Goal: Find specific page/section: Find specific page/section

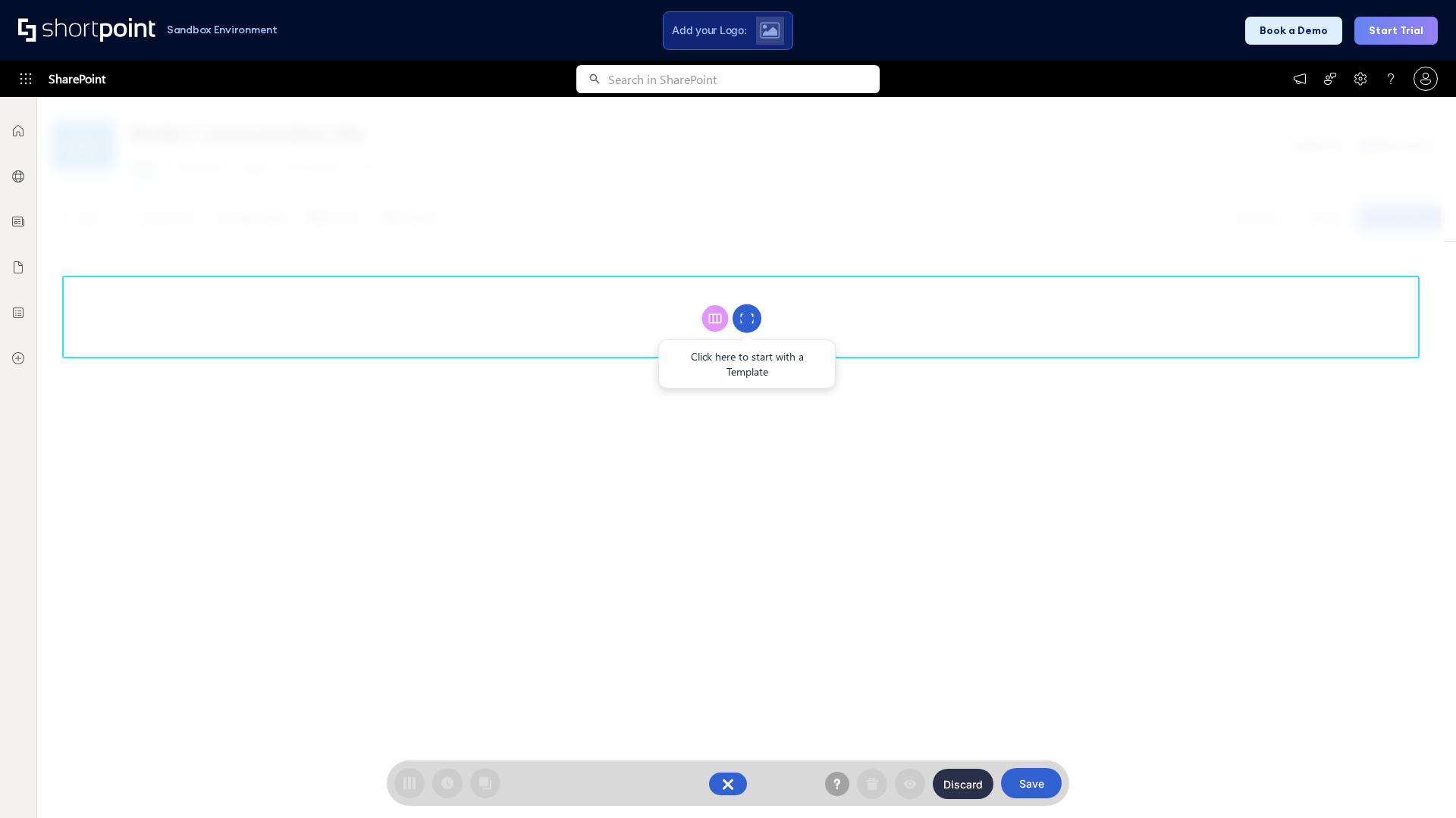
click at [746, 318] on circle at bounding box center [746, 318] width 29 height 29
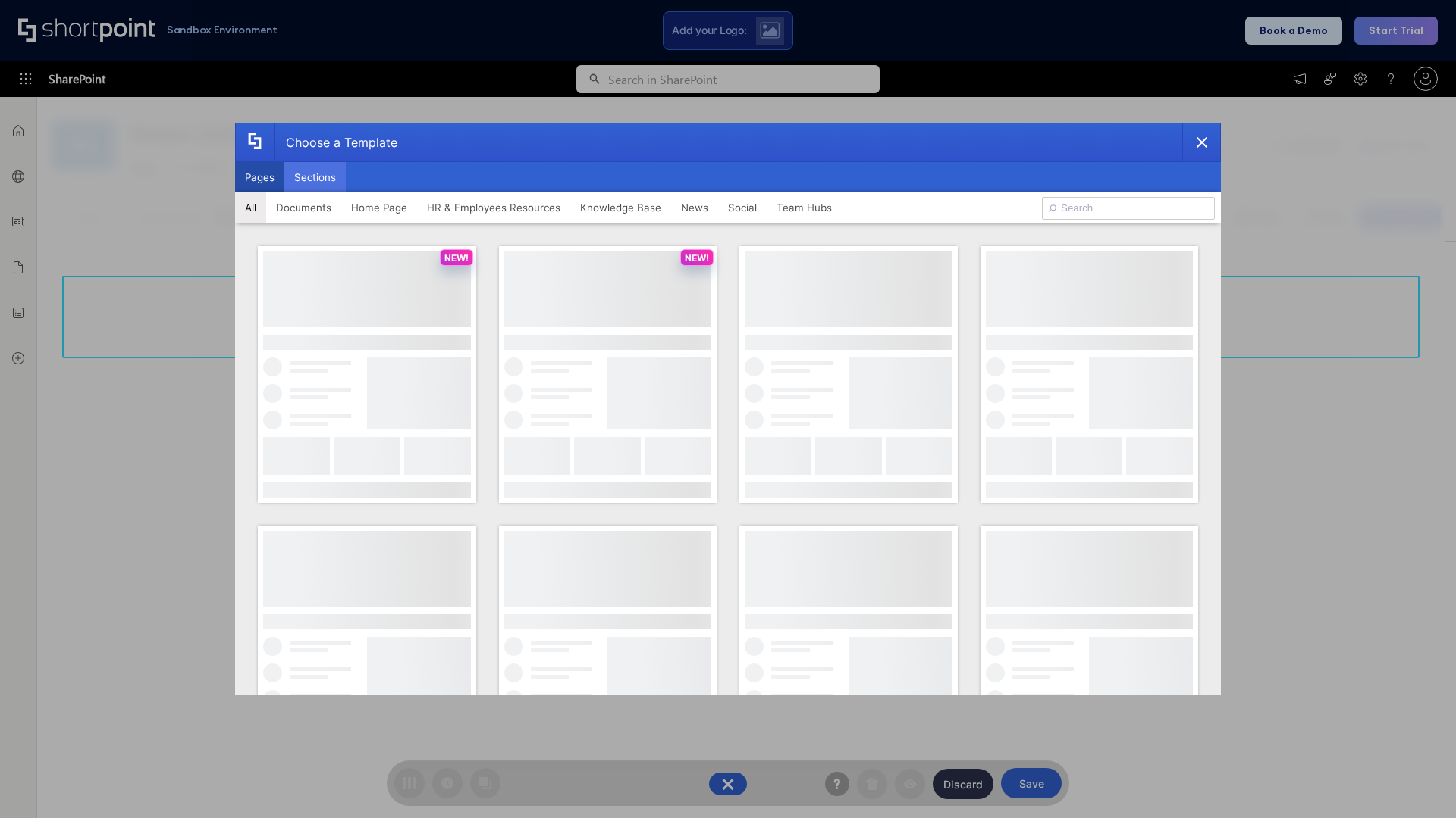
click at [315, 177] on button "Sections" at bounding box center [315, 177] width 62 height 30
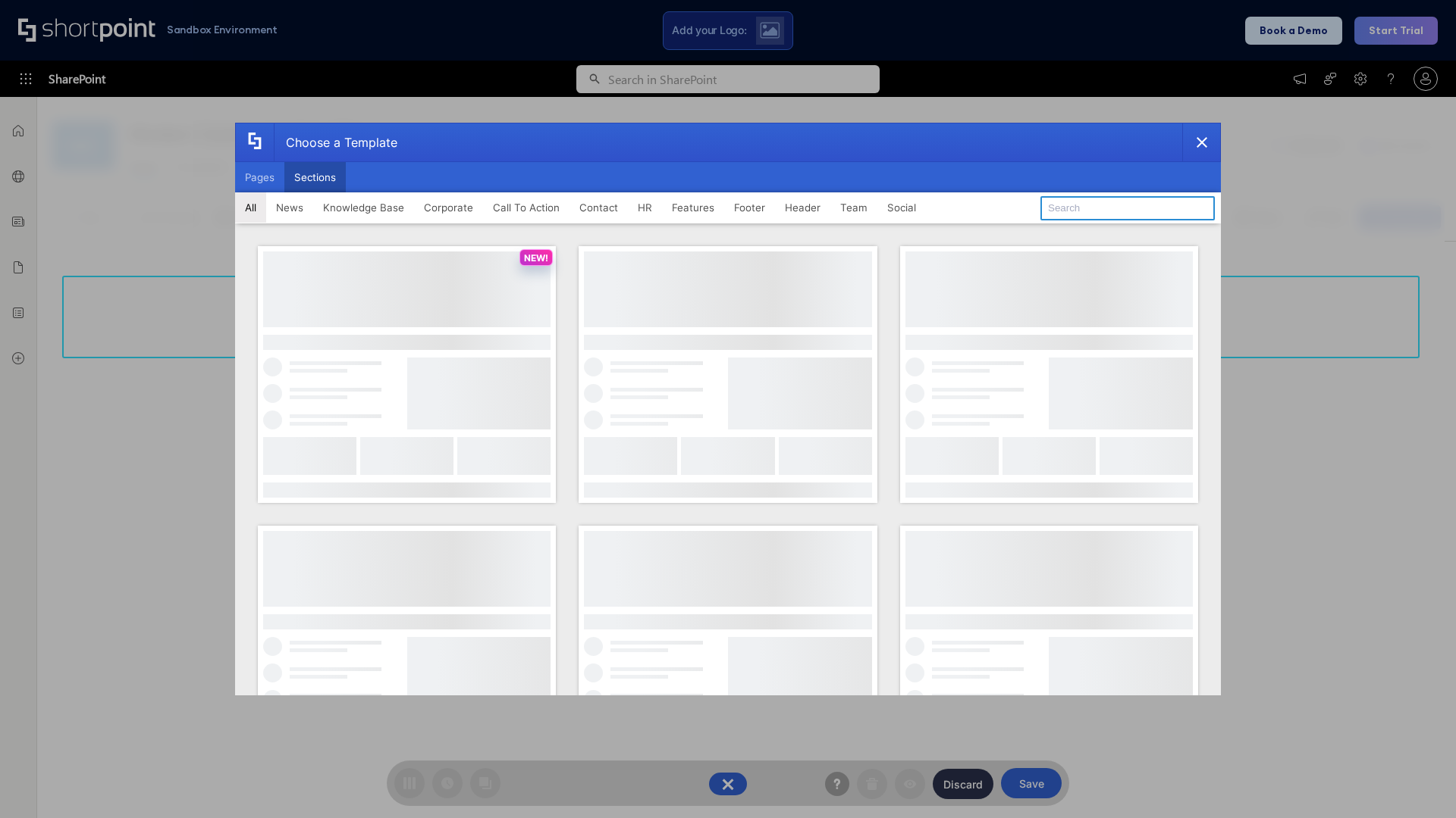
type input "Service Block 1"
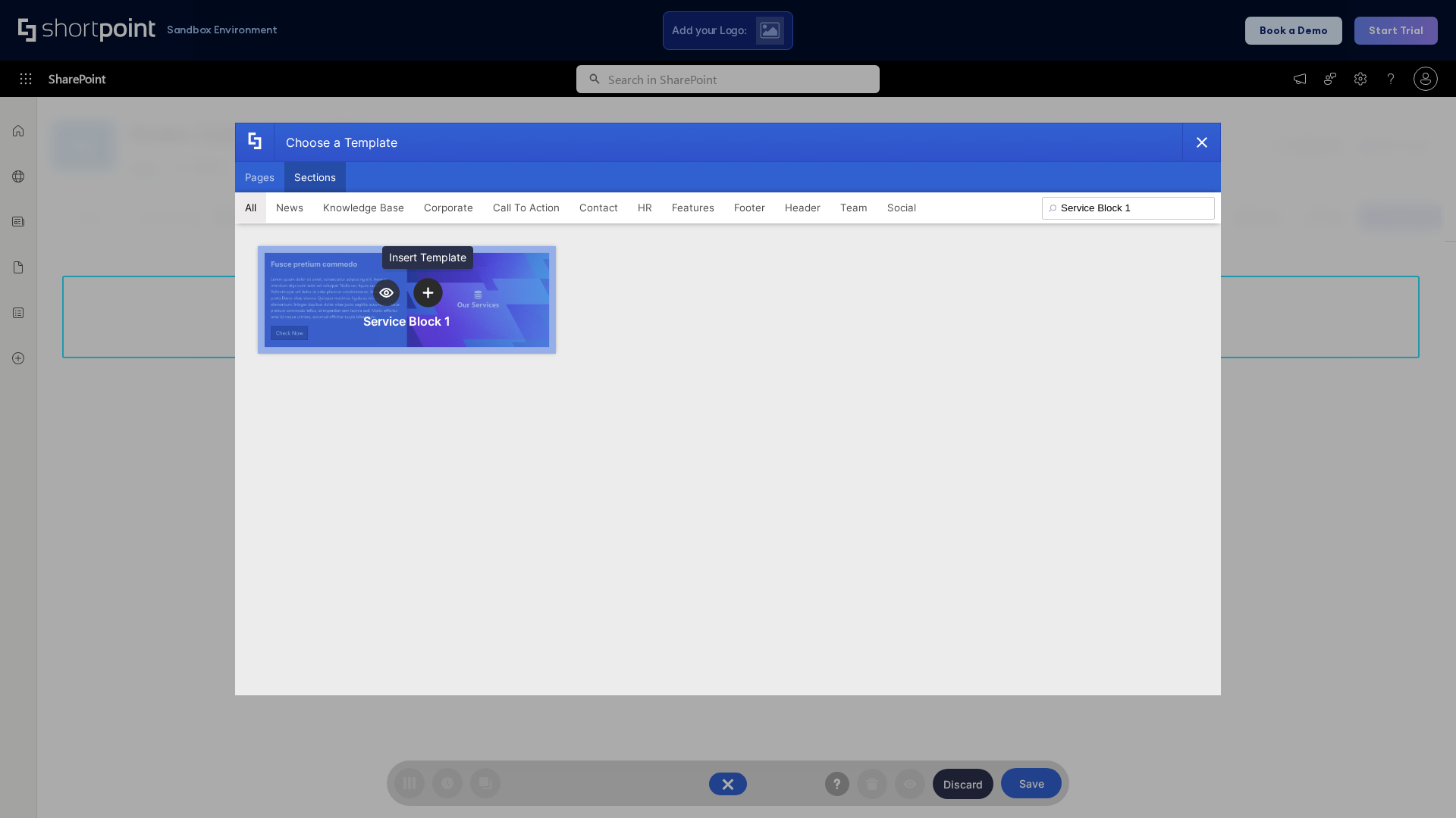
click at [427, 292] on icon "template selector" at bounding box center [428, 292] width 11 height 11
